Goal: Use online tool/utility: Utilize a website feature to perform a specific function

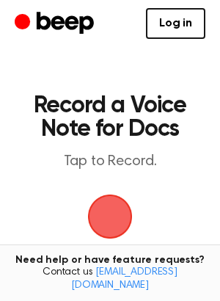
click at [111, 216] on span "button" at bounding box center [110, 216] width 45 height 45
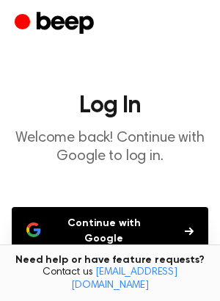
click at [153, 221] on button "Continue with Google" at bounding box center [110, 231] width 196 height 48
click at [194, 225] on button "Continue with Google" at bounding box center [110, 231] width 196 height 48
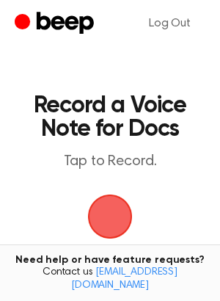
click at [114, 211] on span "button" at bounding box center [110, 216] width 59 height 59
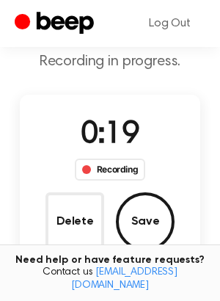
scroll to position [152, 0]
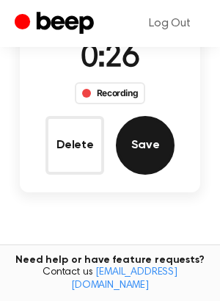
click at [141, 157] on button "Save" at bounding box center [145, 145] width 59 height 59
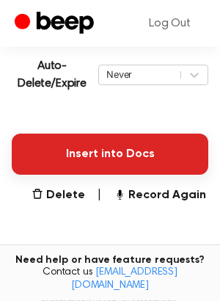
scroll to position [341, 0]
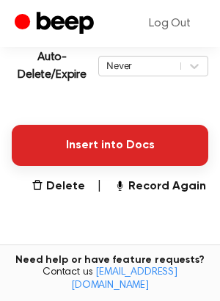
click at [118, 141] on button "Insert into Docs" at bounding box center [110, 145] width 196 height 41
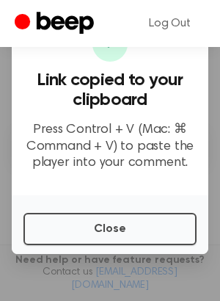
scroll to position [0, 0]
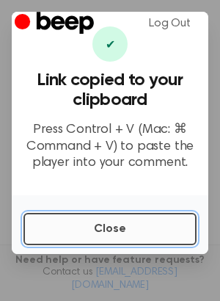
click at [104, 225] on button "Close" at bounding box center [109, 229] width 173 height 32
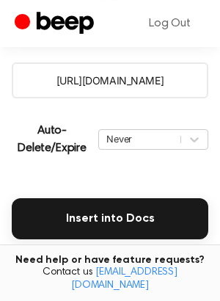
scroll to position [305, 0]
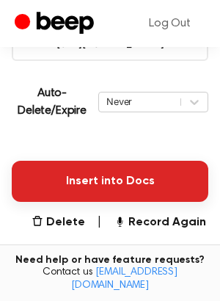
click at [78, 176] on button "Insert into Docs" at bounding box center [110, 181] width 196 height 41
